Goal: Transaction & Acquisition: Purchase product/service

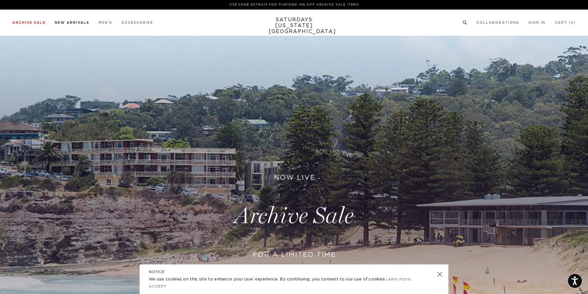
click at [68, 24] on link "New Arrivals" at bounding box center [72, 22] width 35 height 3
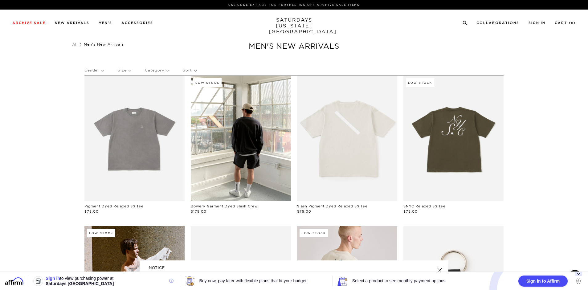
scroll to position [123, 0]
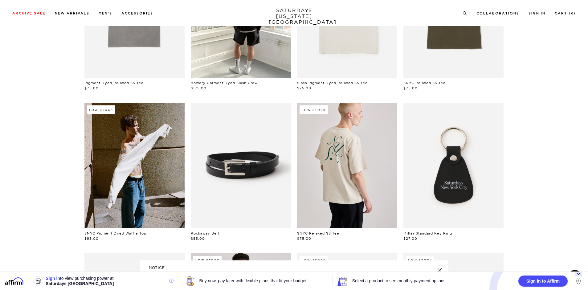
drag, startPoint x: 441, startPoint y: 268, endPoint x: 493, endPoint y: 268, distance: 52.7
click at [441, 268] on link at bounding box center [439, 270] width 9 height 9
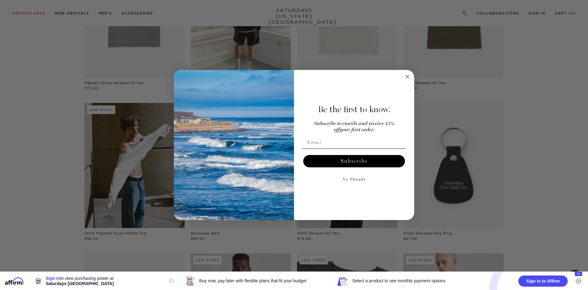
click at [577, 273] on icon "Collapse Affirm Bar" at bounding box center [578, 274] width 3 height 2
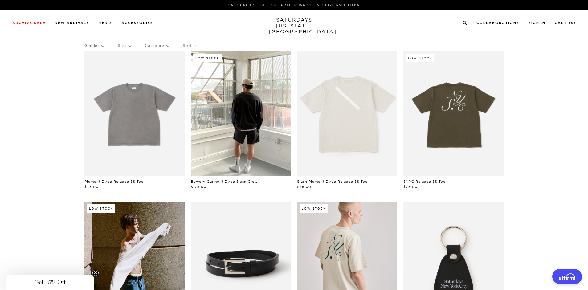
scroll to position [0, 0]
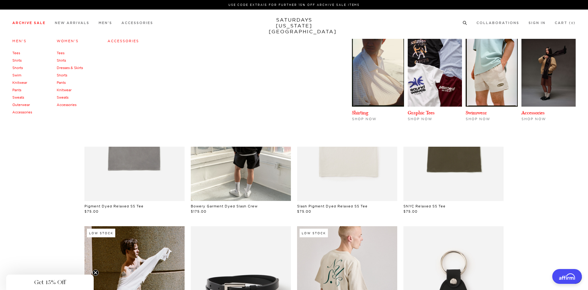
click at [26, 23] on link "Archive Sale" at bounding box center [28, 22] width 33 height 3
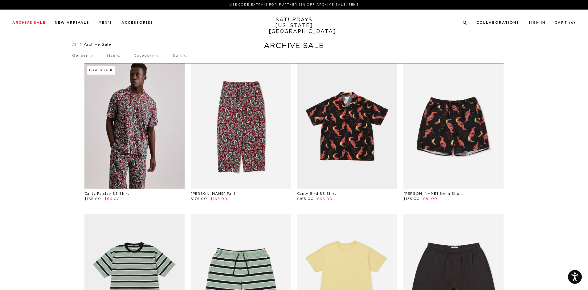
click at [21, 42] on link "Men's" at bounding box center [19, 40] width 14 height 3
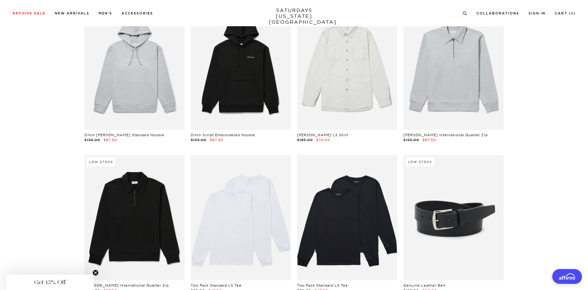
scroll to position [12322, 0]
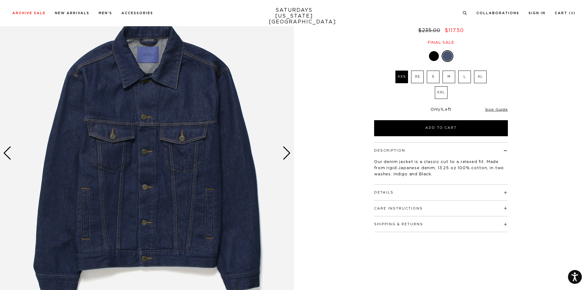
click at [286, 150] on div "Next slide" at bounding box center [286, 153] width 8 height 14
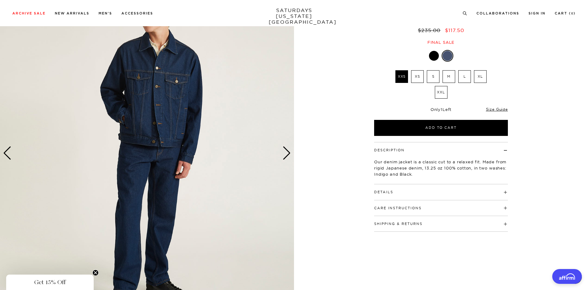
click at [286, 151] on div "Next slide" at bounding box center [286, 153] width 8 height 14
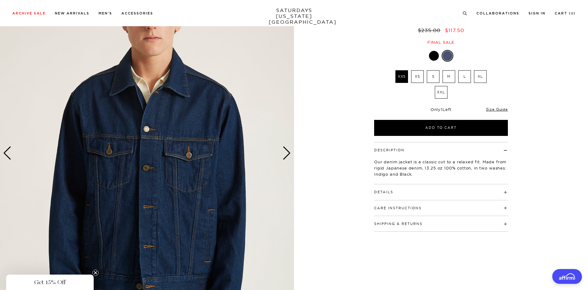
click at [286, 151] on div "Next slide" at bounding box center [286, 153] width 8 height 14
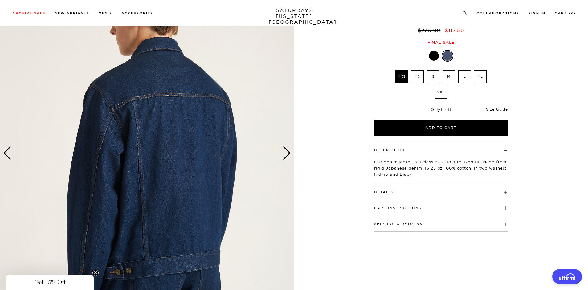
click at [286, 151] on div "Next slide" at bounding box center [286, 153] width 8 height 14
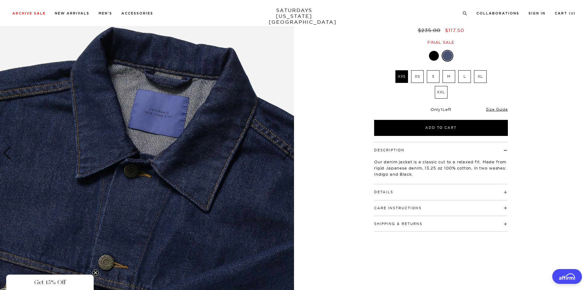
click at [286, 151] on div "Next slide" at bounding box center [286, 153] width 8 height 14
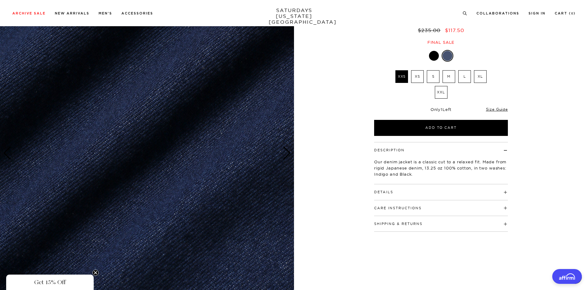
click at [286, 151] on div "Next slide" at bounding box center [286, 153] width 8 height 14
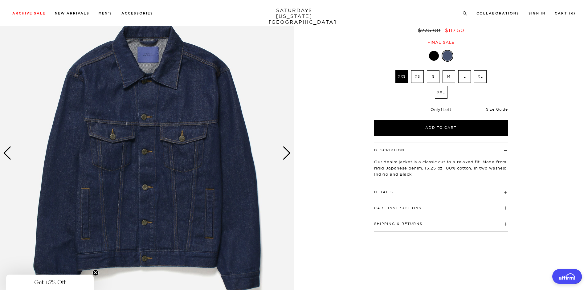
click at [286, 151] on div "Next slide" at bounding box center [286, 153] width 8 height 14
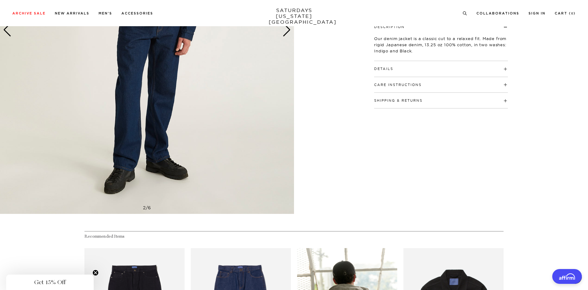
scroll to position [123, 0]
